Goal: Task Accomplishment & Management: Use online tool/utility

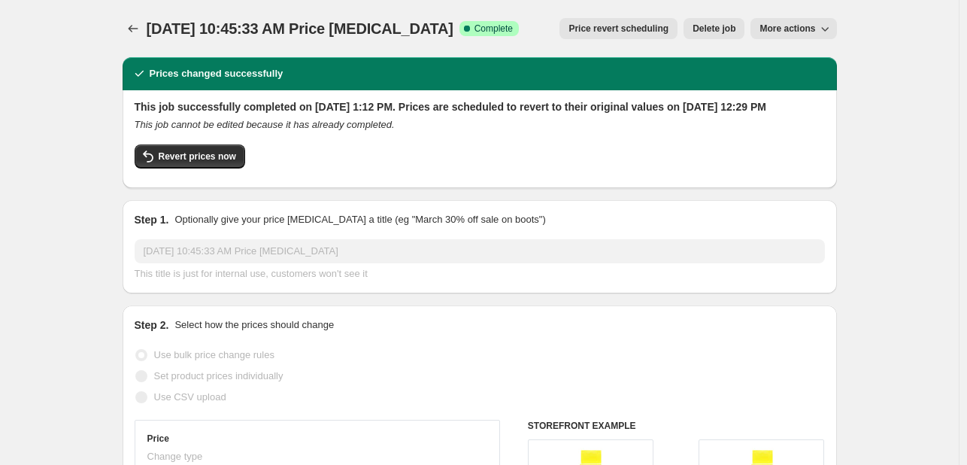
select select "percentage"
click at [132, 37] on button "Price change jobs" at bounding box center [133, 28] width 21 height 21
